Goal: Information Seeking & Learning: Learn about a topic

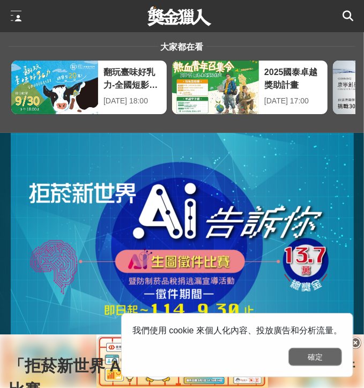
click at [312, 353] on button "確定" at bounding box center [315, 357] width 54 height 18
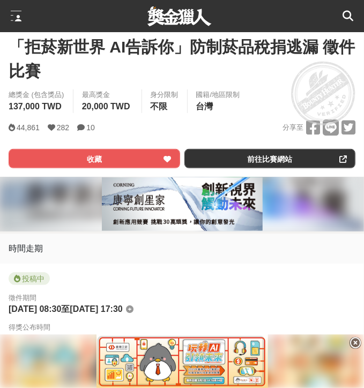
scroll to position [321, 0]
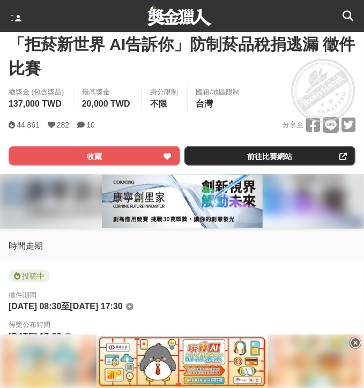
click at [274, 159] on link "前往比賽網站" at bounding box center [269, 155] width 171 height 19
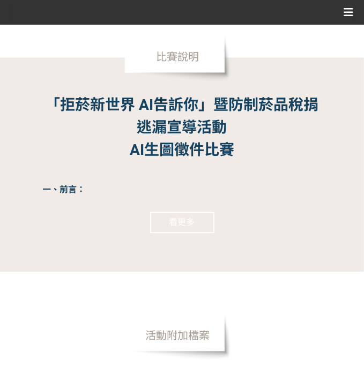
scroll to position [949, 0]
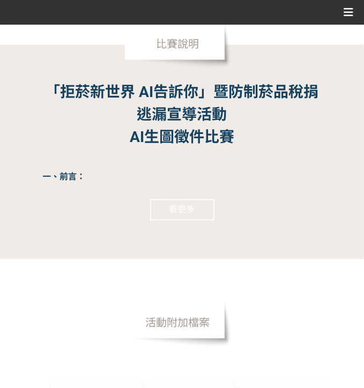
click at [176, 205] on button "看更多" at bounding box center [182, 209] width 64 height 21
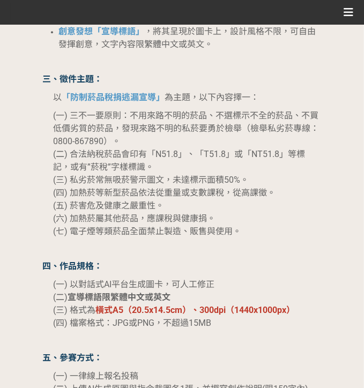
scroll to position [1217, 0]
